Goal: Information Seeking & Learning: Compare options

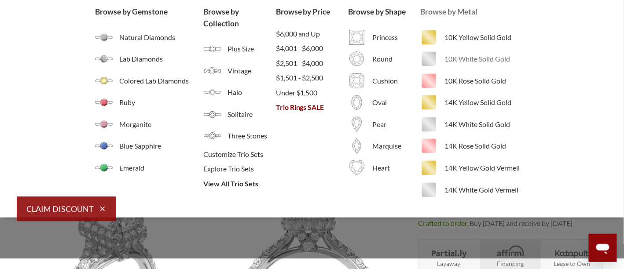
click at [485, 60] on span "10K White Solid Gold" at bounding box center [486, 59] width 84 height 11
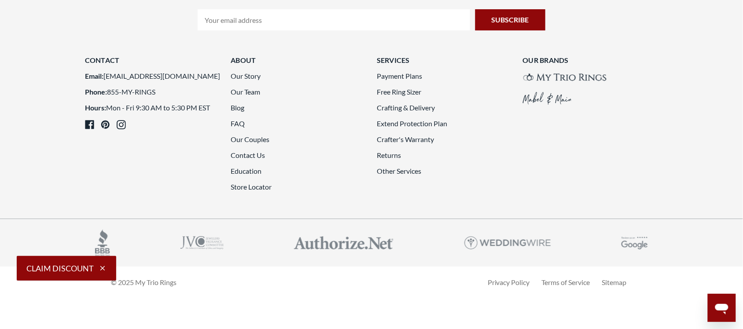
scroll to position [2475, 0]
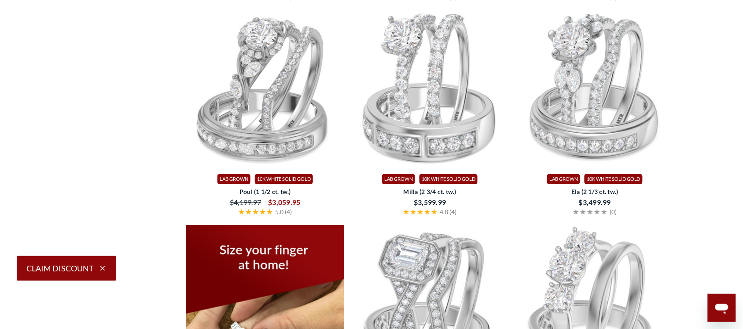
scroll to position [1096, 0]
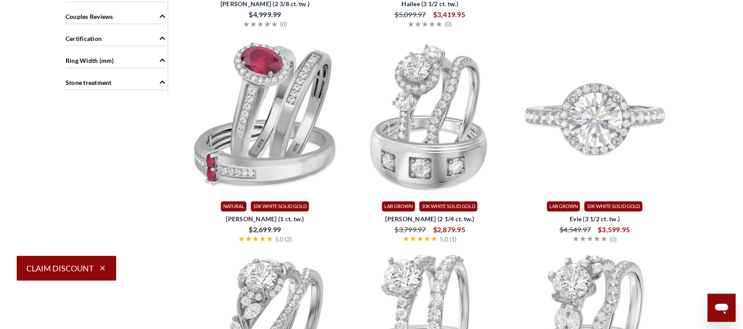
drag, startPoint x: 592, startPoint y: 169, endPoint x: 628, endPoint y: 71, distance: 104.3
click at [623, 71] on img at bounding box center [595, 116] width 158 height 158
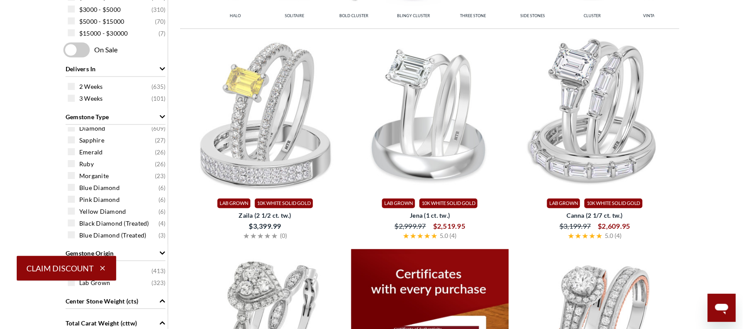
scroll to position [638, 0]
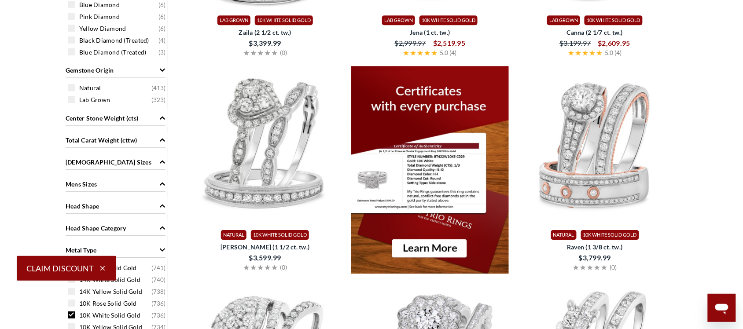
click at [163, 118] on icon "Center Stone Weight (cts)" at bounding box center [162, 118] width 6 height 6
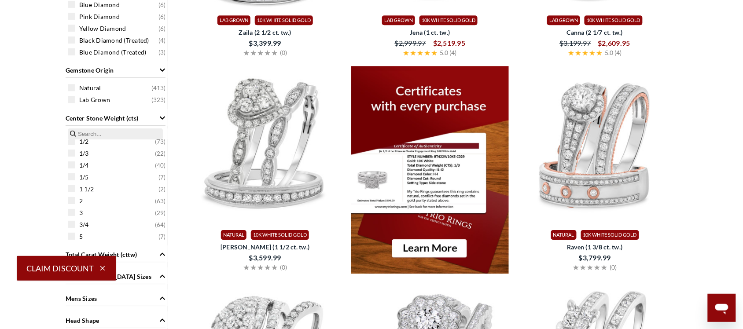
scroll to position [730, 0]
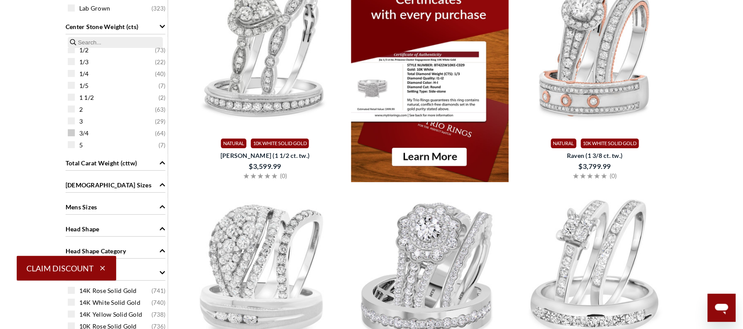
click at [71, 135] on div "3/4 ( 64 )" at bounding box center [118, 133] width 100 height 10
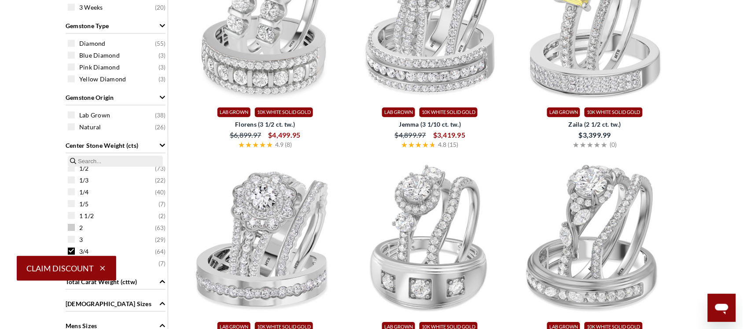
scroll to position [638, 0]
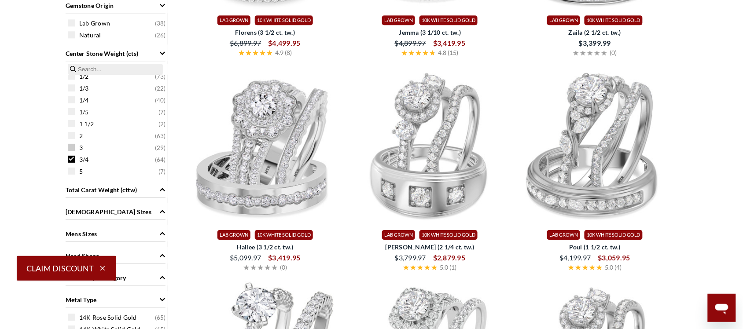
click at [74, 150] on span at bounding box center [71, 147] width 7 height 7
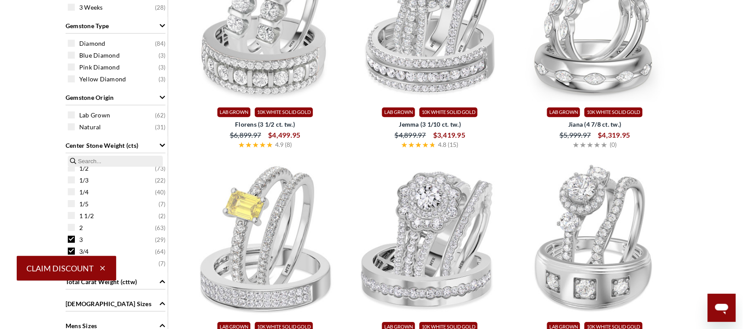
scroll to position [638, 0]
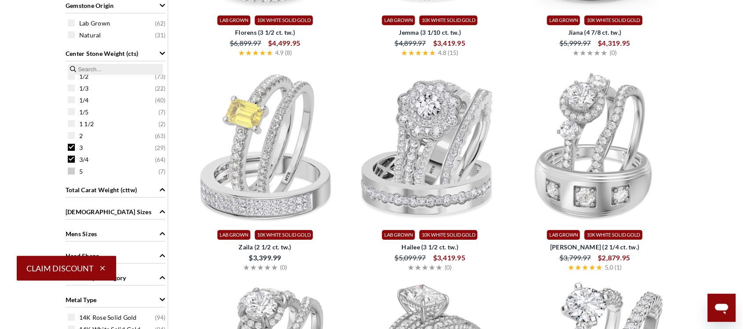
click at [69, 170] on span at bounding box center [71, 171] width 7 height 7
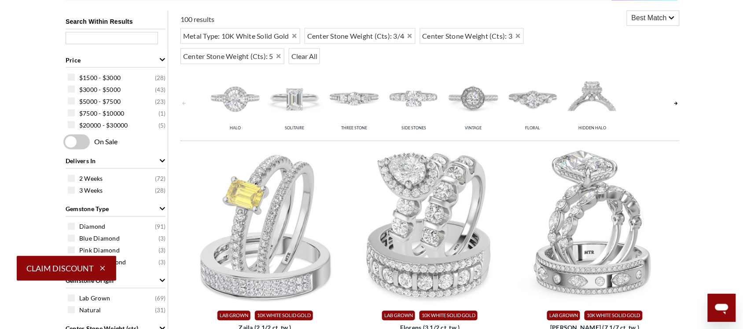
scroll to position [455, 0]
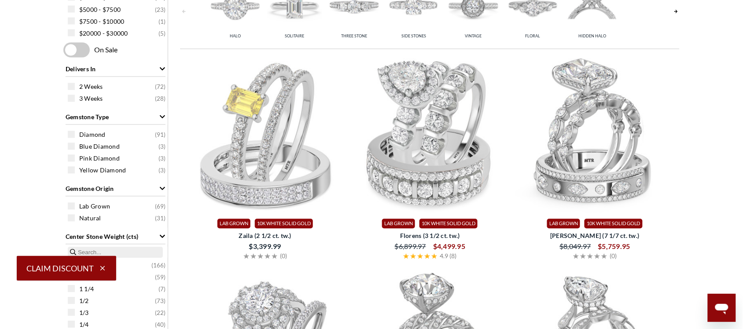
click at [67, 134] on type "Diamond ( 91 ) Blue Diamond ( 3 ) Pink Diamond ( 3 ) Yellow Diamond ( 3 )" at bounding box center [115, 153] width 104 height 50
click at [70, 132] on span at bounding box center [71, 134] width 7 height 7
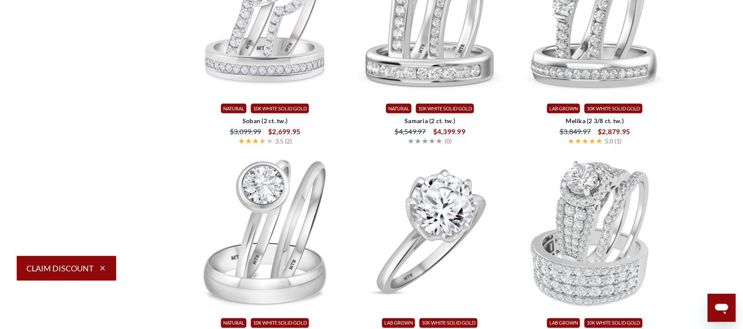
scroll to position [2380, 0]
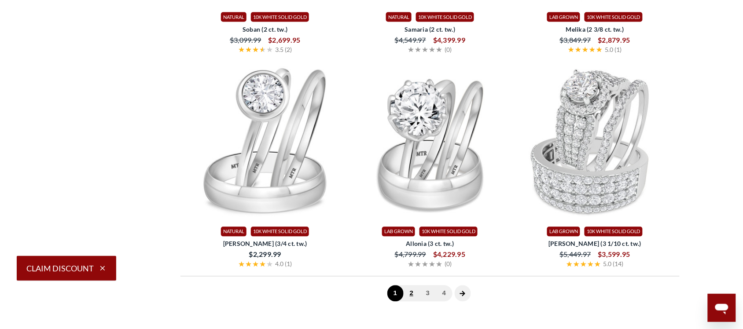
click at [414, 297] on link "2" at bounding box center [411, 294] width 16 height 16
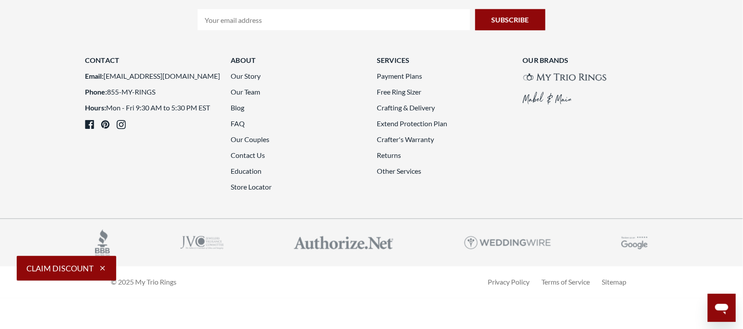
scroll to position [2471, 0]
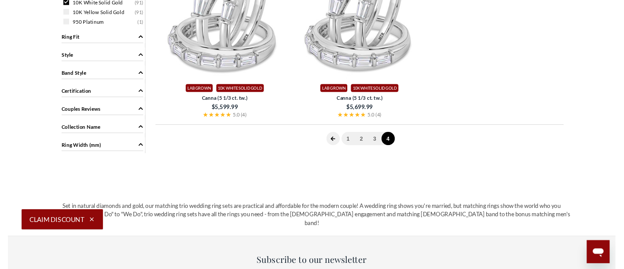
scroll to position [1005, 0]
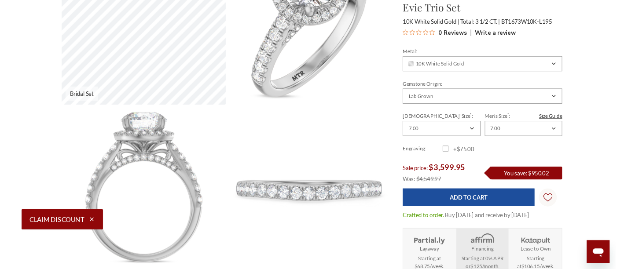
scroll to position [275, 0]
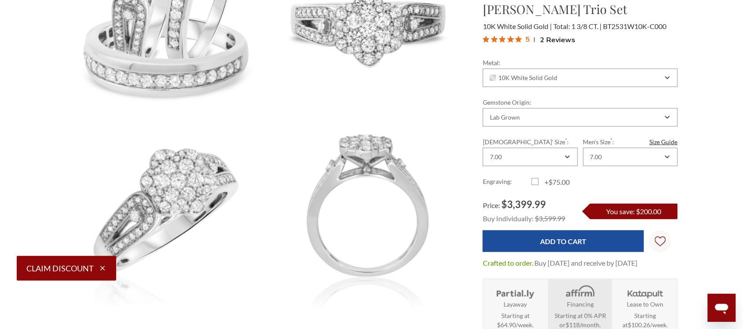
scroll to position [92, 0]
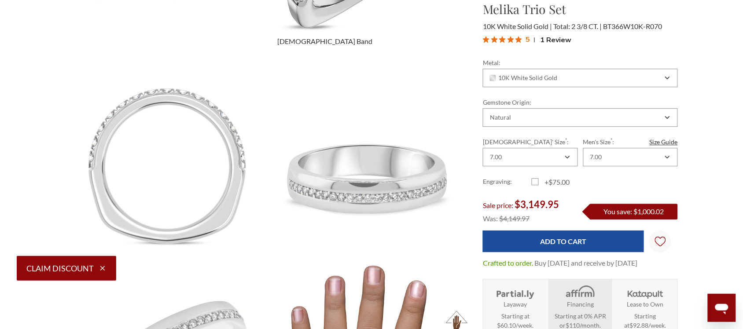
scroll to position [550, 0]
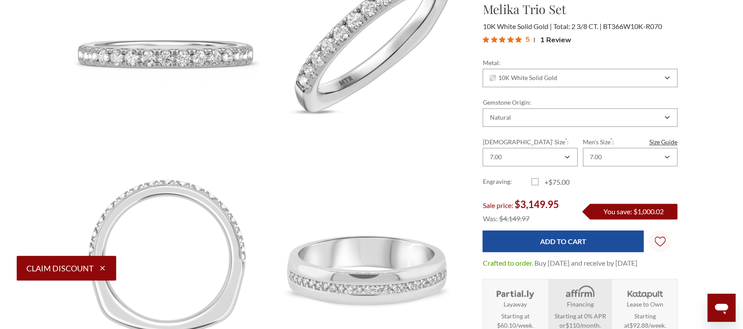
click at [551, 40] on span "1 Review" at bounding box center [555, 39] width 31 height 13
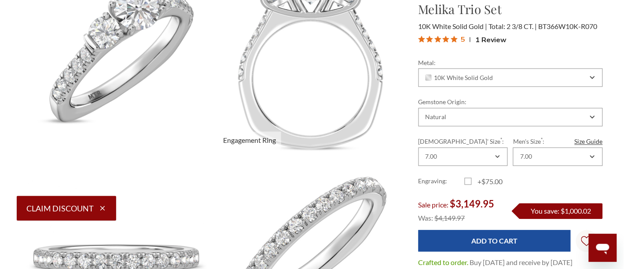
scroll to position [228, 0]
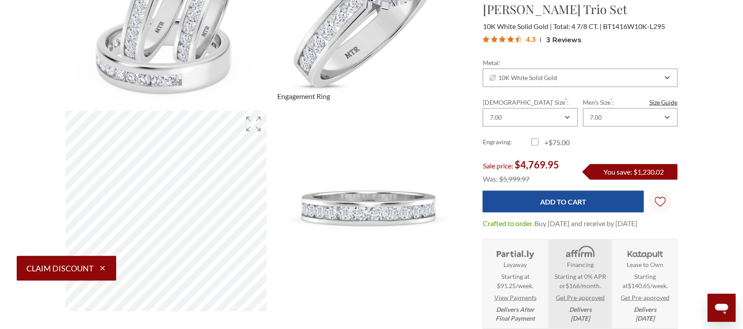
scroll to position [92, 0]
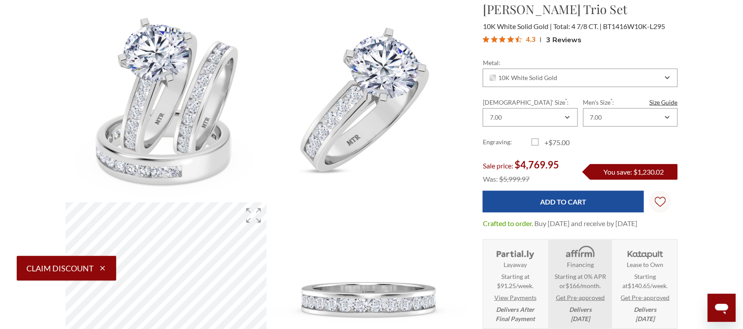
drag, startPoint x: 553, startPoint y: 38, endPoint x: 507, endPoint y: 40, distance: 46.3
drag, startPoint x: 507, startPoint y: 40, endPoint x: 574, endPoint y: 33, distance: 67.8
click at [574, 33] on div "Lesha Trio Set $4,769.95 10K White Solid Gold Total: 4 7/8 CT. BT1416W10K-L295 …" at bounding box center [580, 24] width 195 height 48
click at [566, 38] on span "3 Reviews" at bounding box center [563, 39] width 35 height 13
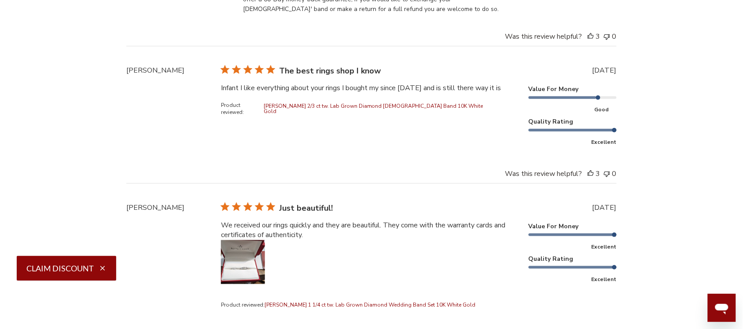
scroll to position [3222, 0]
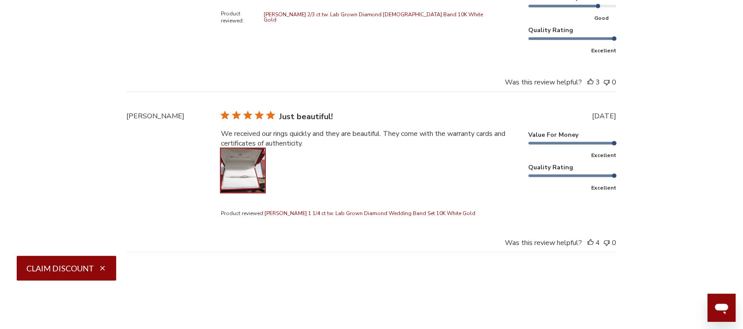
click at [242, 153] on button "Image of review by Alicia L. on June 25, 24 number 1" at bounding box center [243, 171] width 44 height 44
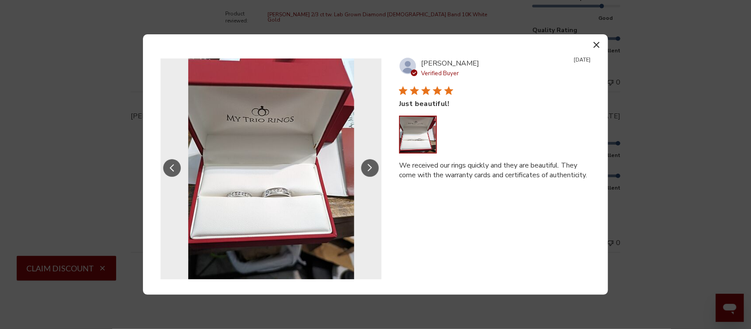
click at [368, 163] on button "Slide Controls" at bounding box center [370, 168] width 18 height 18
click at [369, 171] on icon "Slide Controls" at bounding box center [370, 167] width 4 height 7
click at [597, 44] on icon "button" at bounding box center [597, 45] width 6 height 6
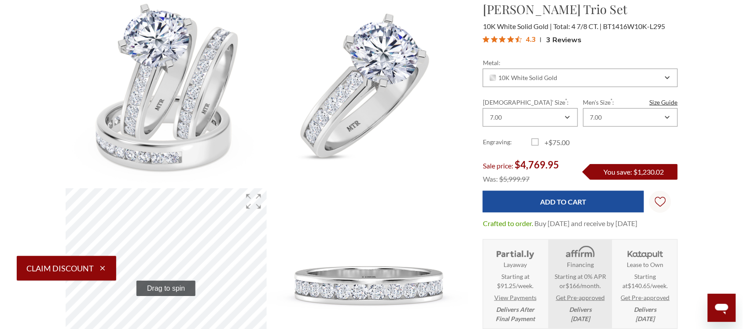
scroll to position [197, 0]
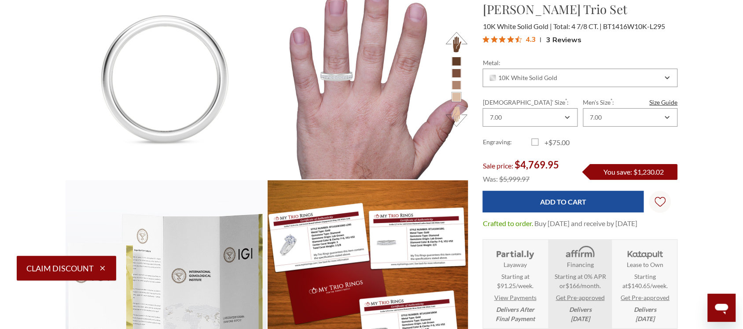
scroll to position [931, 0]
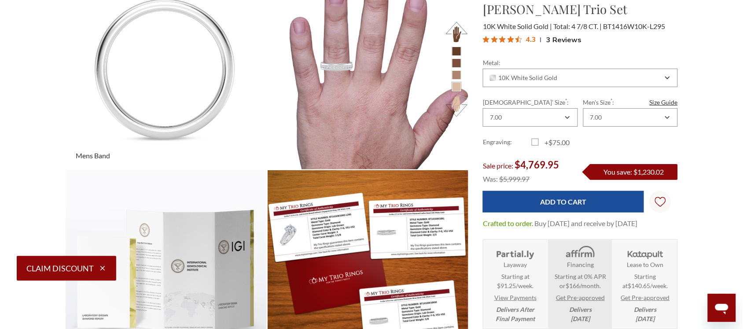
click at [179, 110] on img at bounding box center [165, 69] width 221 height 221
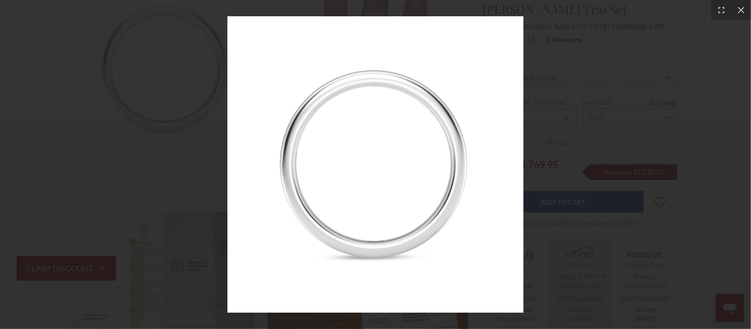
click at [638, 92] on div at bounding box center [375, 164] width 751 height 329
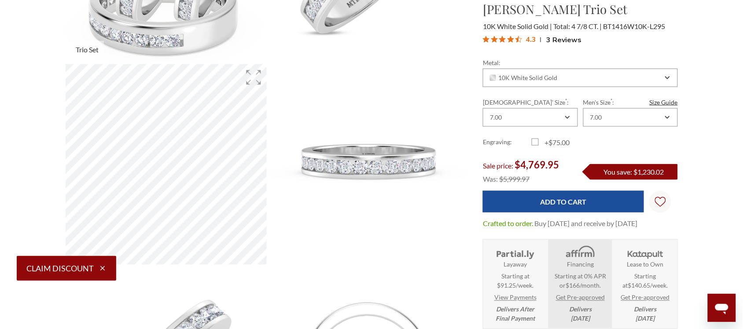
scroll to position [289, 0]
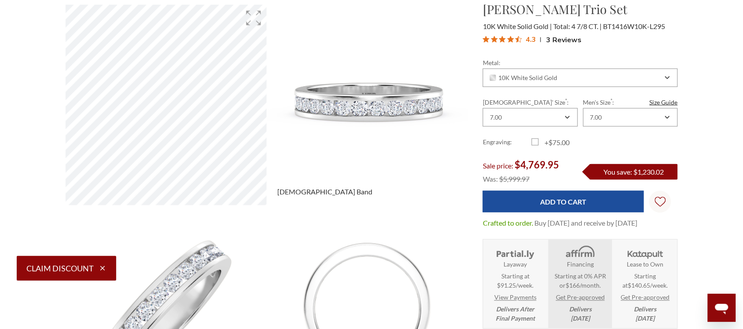
click at [394, 109] on img at bounding box center [367, 105] width 221 height 221
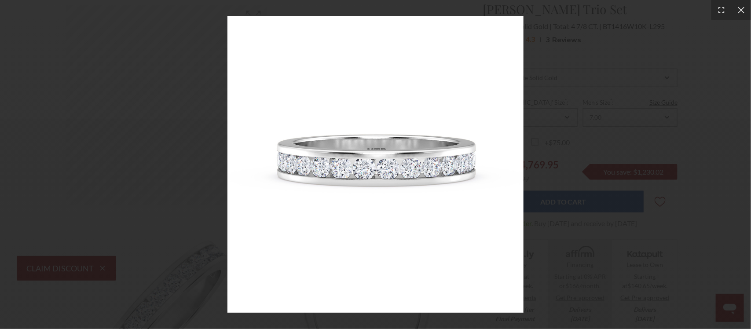
click at [309, 174] on img at bounding box center [375, 164] width 296 height 296
click at [154, 177] on div at bounding box center [375, 164] width 751 height 329
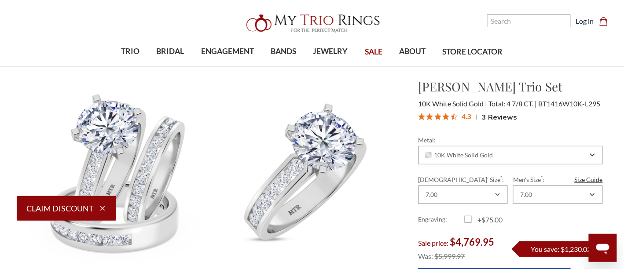
scroll to position [9, 9]
